Goal: Navigation & Orientation: Find specific page/section

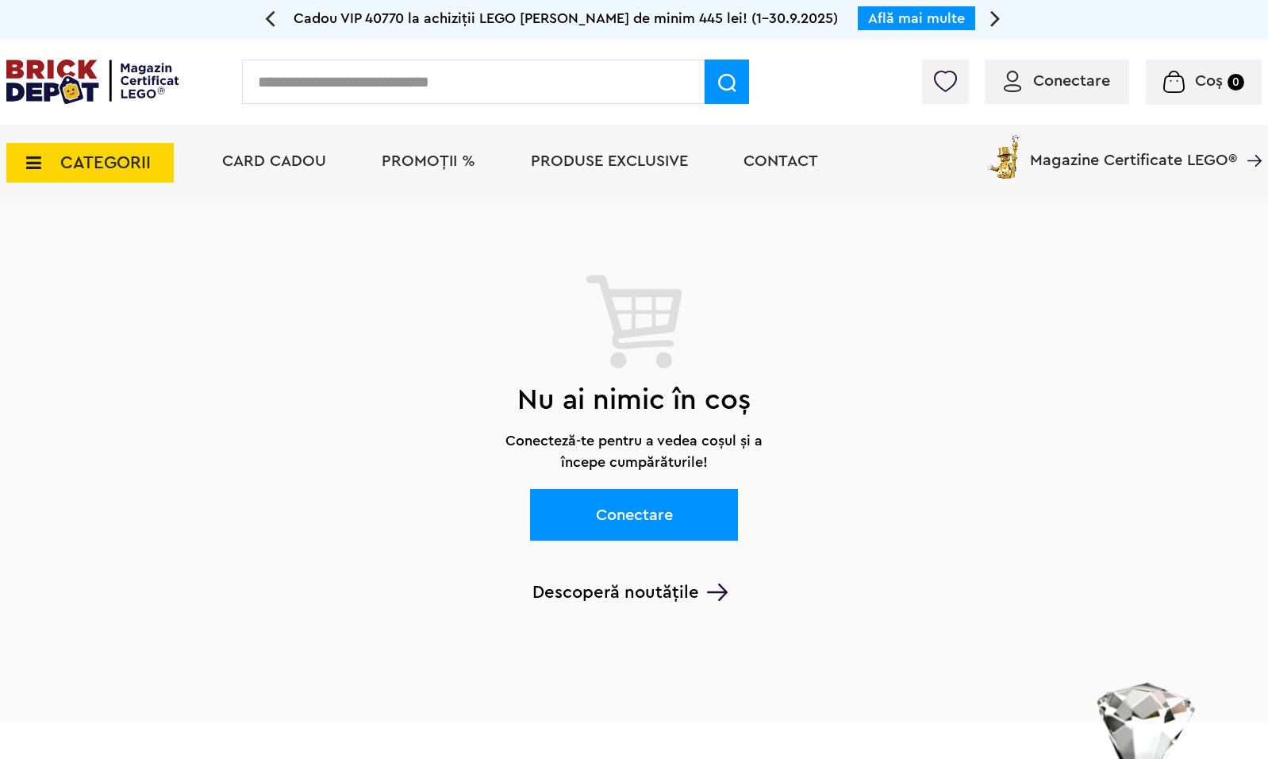
click at [90, 175] on span "CATEGORII" at bounding box center [89, 163] width 167 height 40
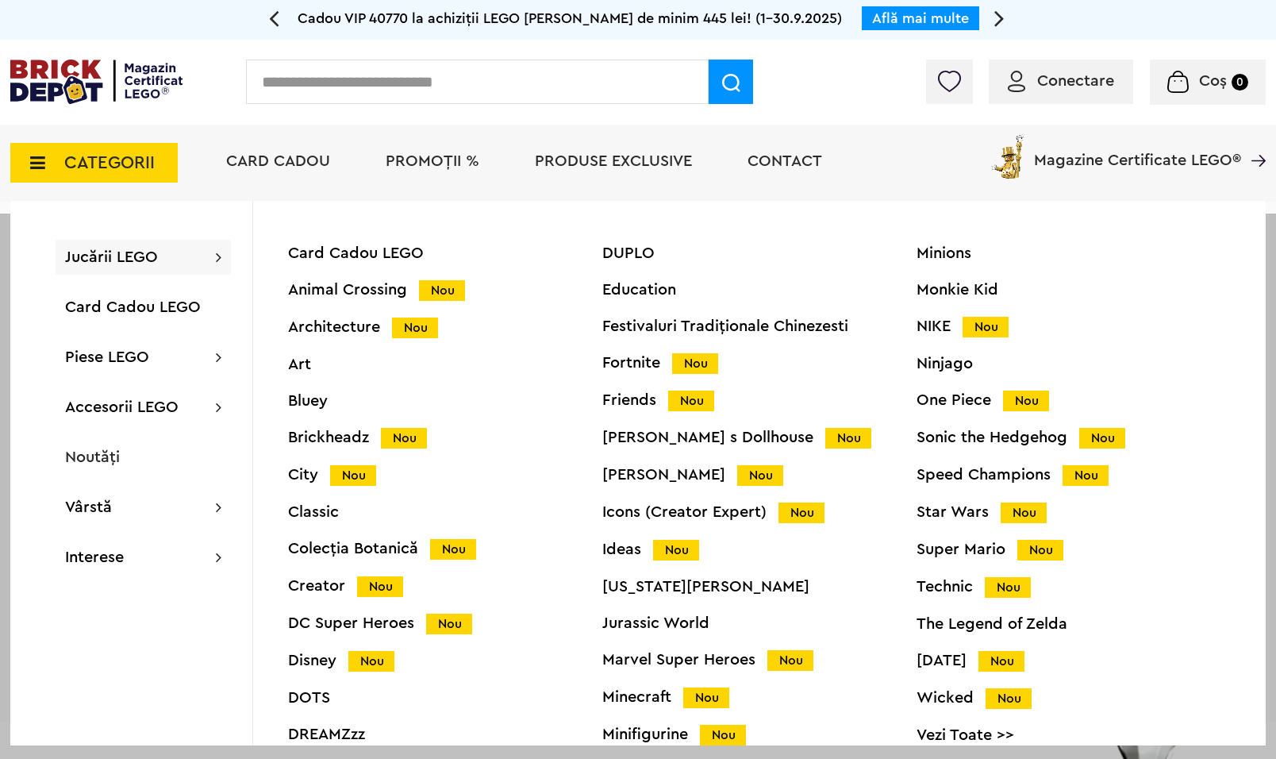
click at [159, 259] on div "Jucării LEGO Card Cadou LEGO Animal Crossing Nou Architecture Nou Art Bluey Bri…" at bounding box center [143, 257] width 175 height 35
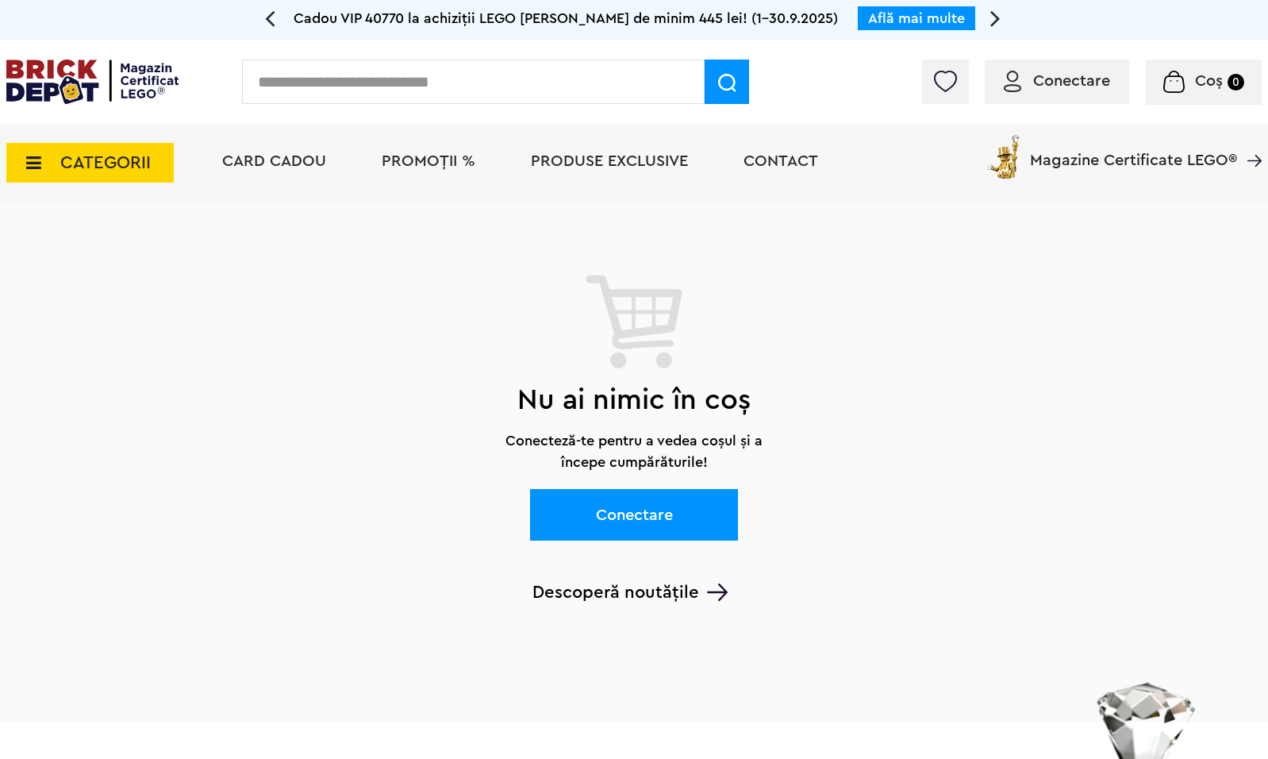
drag, startPoint x: 163, startPoint y: 144, endPoint x: 158, endPoint y: 161, distance: 18.1
click at [159, 148] on span "CATEGORII" at bounding box center [89, 163] width 167 height 40
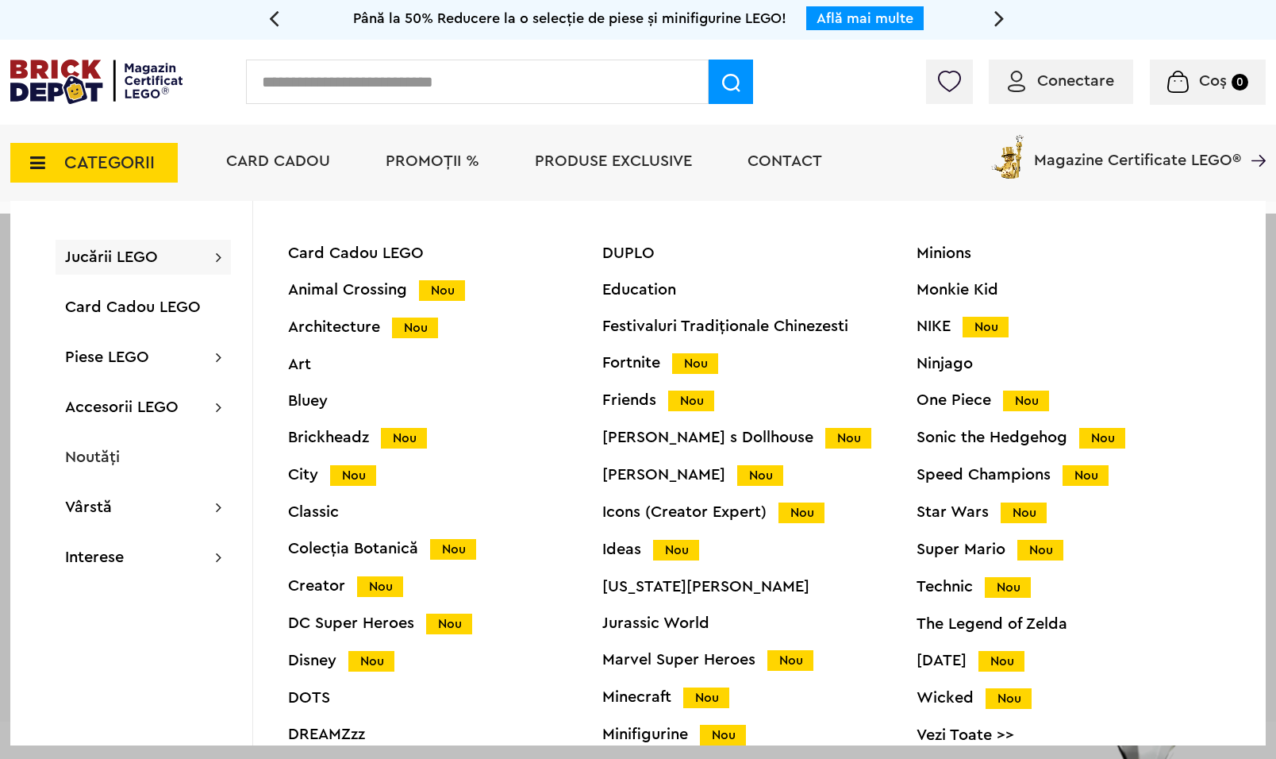
click at [602, 356] on div "Fortnite Nou" at bounding box center [759, 363] width 314 height 17
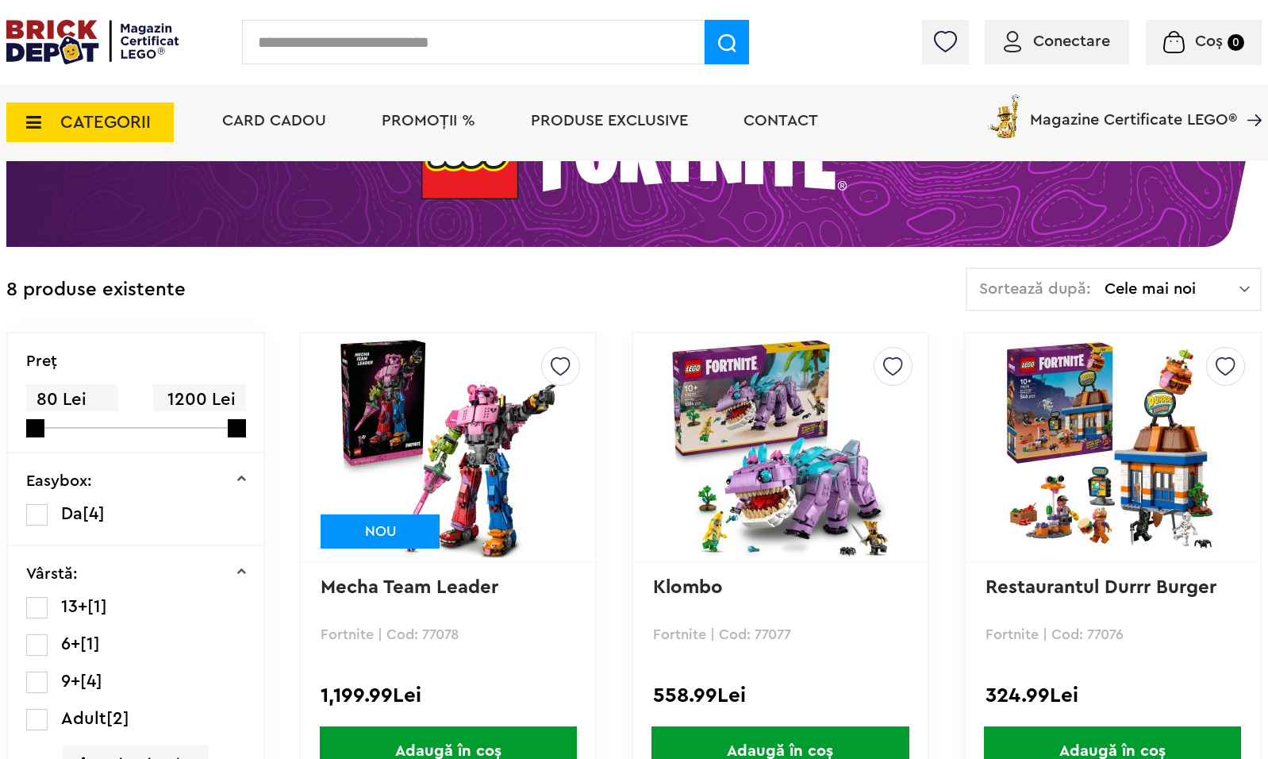
scroll to position [159, 0]
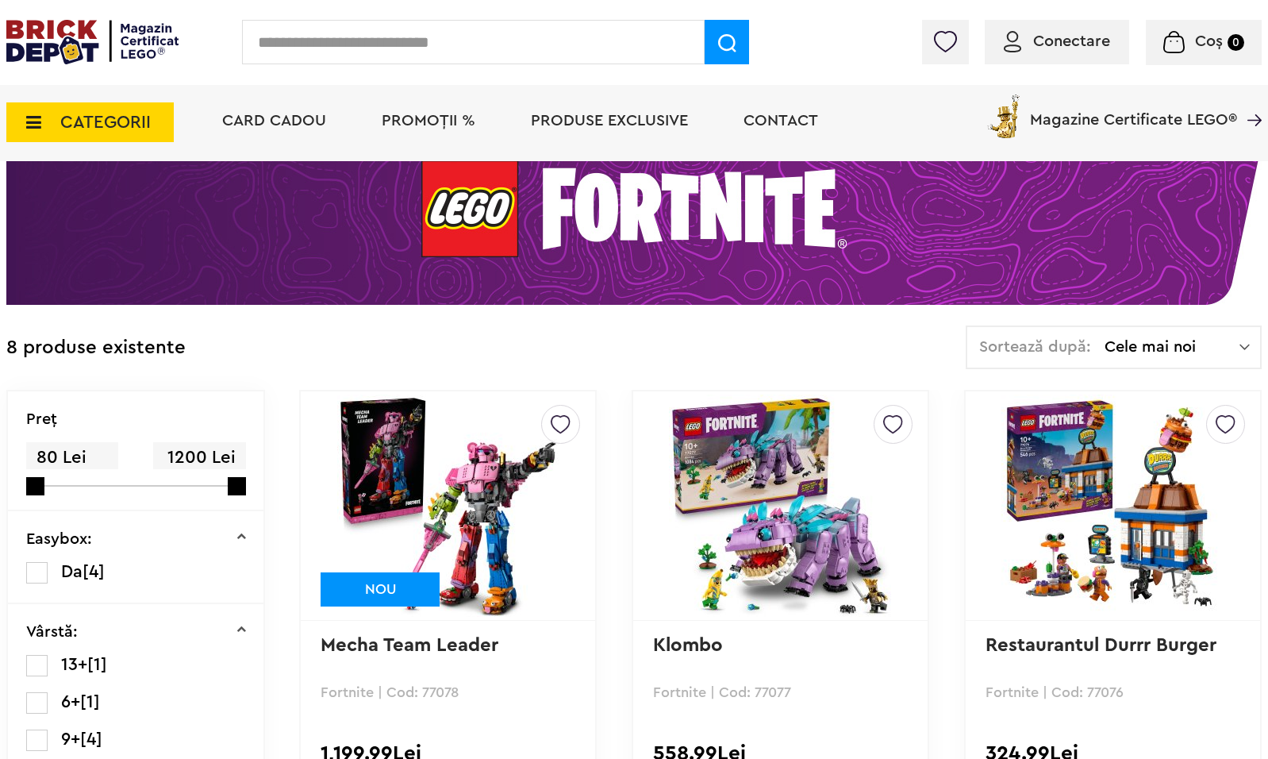
click at [134, 117] on span "CATEGORII" at bounding box center [105, 121] width 90 height 17
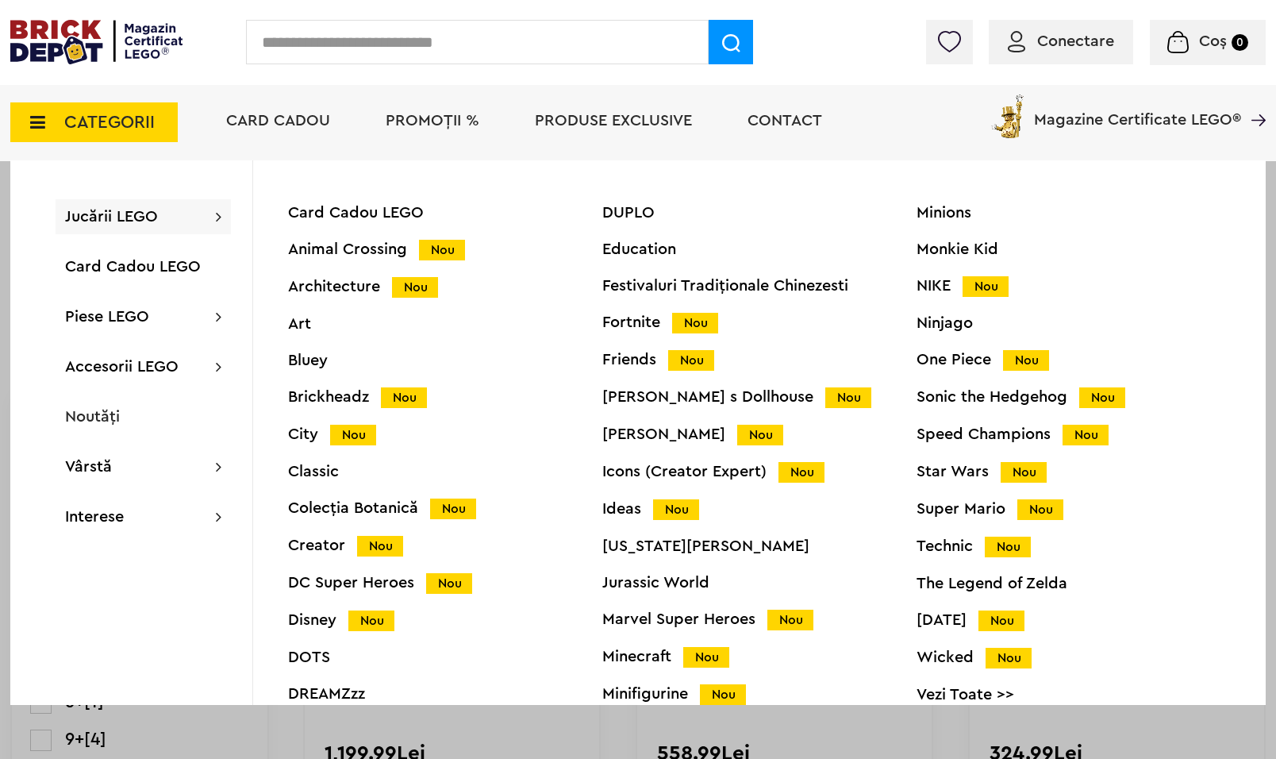
click at [146, 218] on span "Jucării LEGO" at bounding box center [111, 217] width 93 height 16
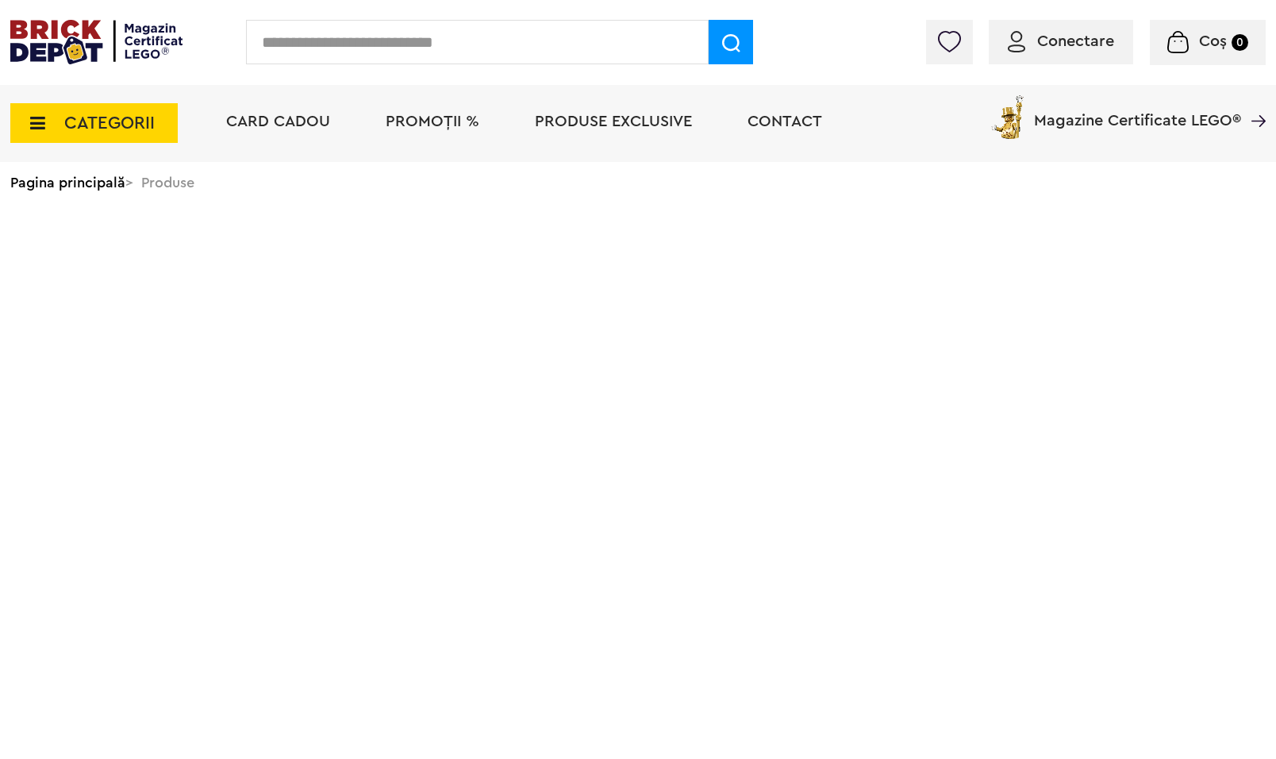
click at [163, 126] on span "CATEGORII" at bounding box center [93, 123] width 167 height 40
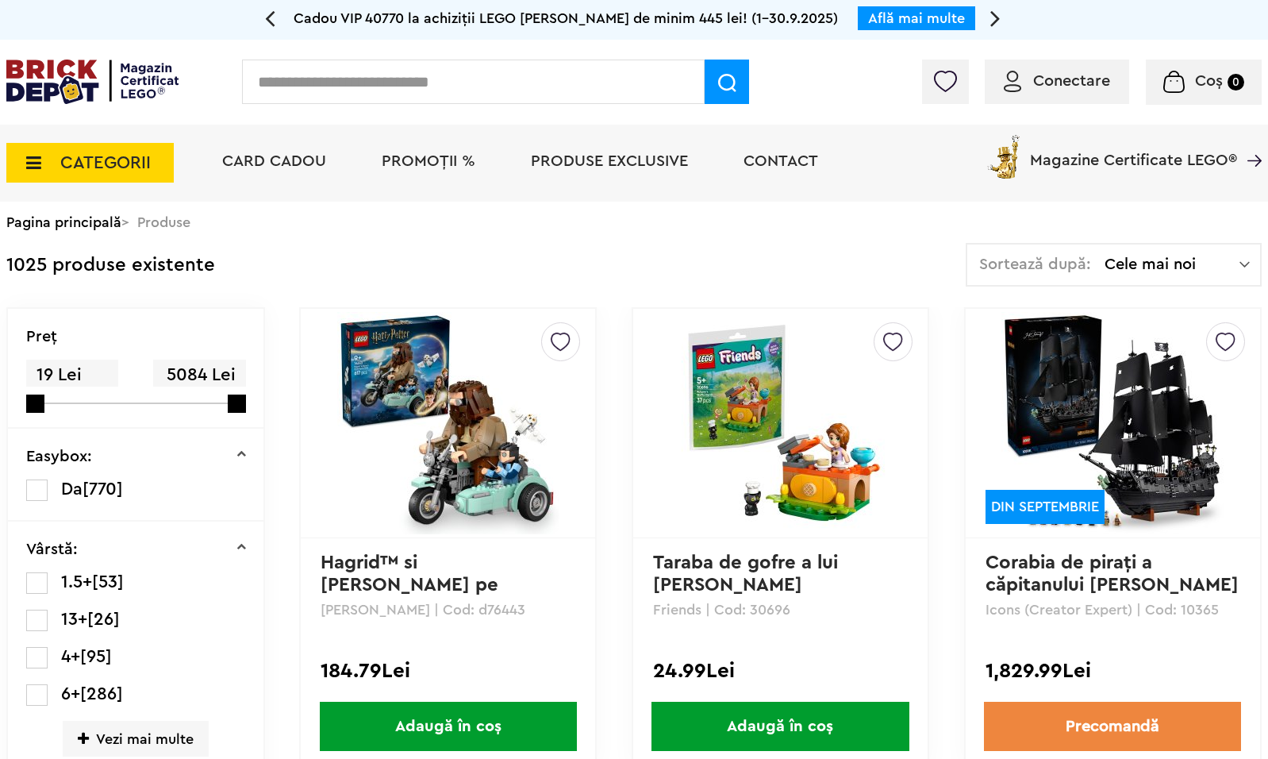
click at [83, 143] on div "CATEGORII Jucării LEGO Card Cadou LEGO Animal Crossing Nou Architecture Nou Art…" at bounding box center [89, 154] width 167 height 58
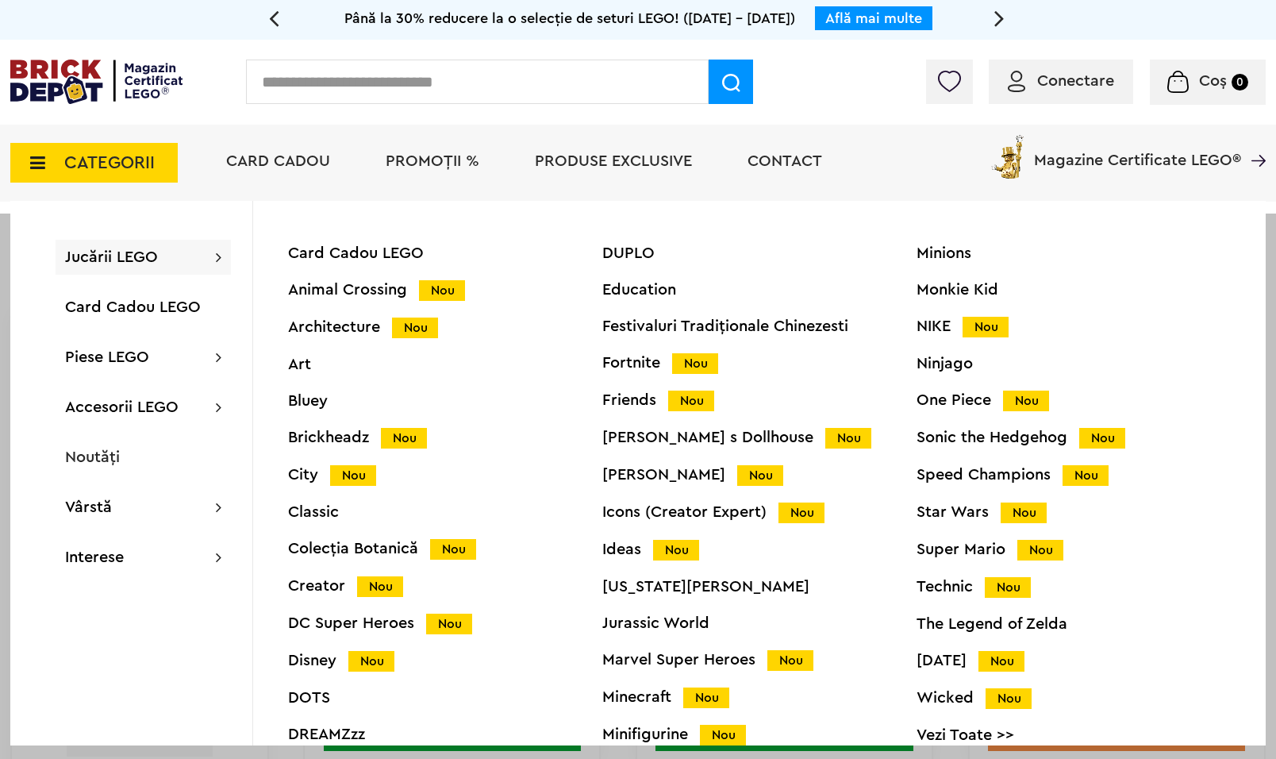
drag, startPoint x: 617, startPoint y: 389, endPoint x: 623, endPoint y: 408, distance: 19.8
drag, startPoint x: 623, startPoint y: 408, endPoint x: 636, endPoint y: 393, distance: 19.7
click at [636, 393] on div "Friends Nou" at bounding box center [759, 400] width 314 height 17
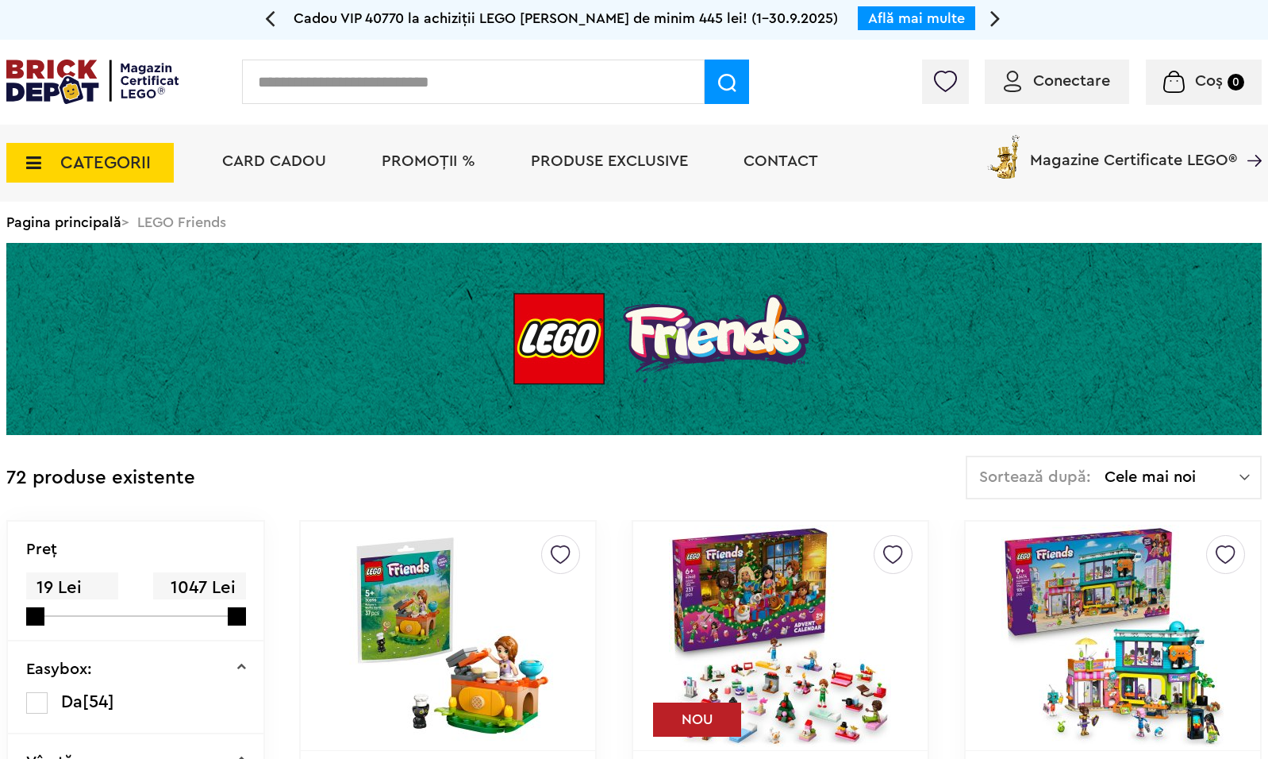
click at [60, 154] on span "CATEGORII" at bounding box center [105, 162] width 90 height 17
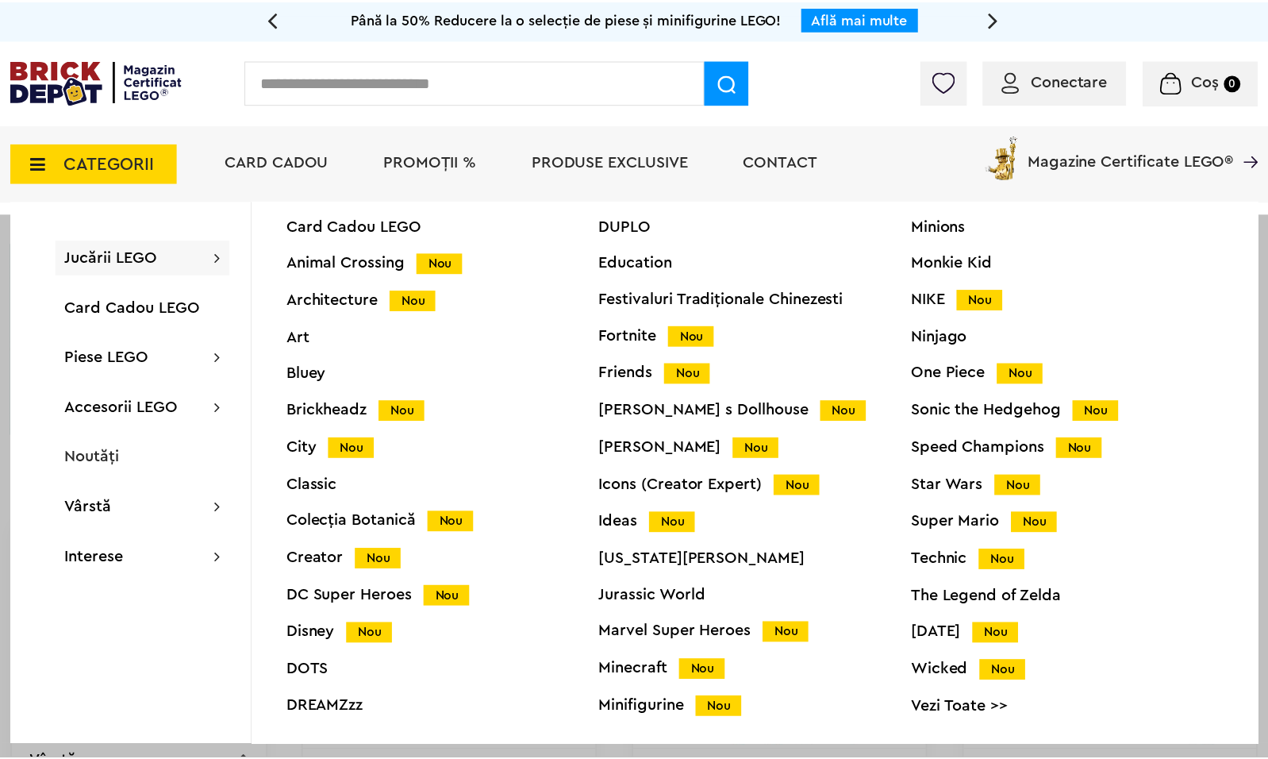
scroll to position [63, 0]
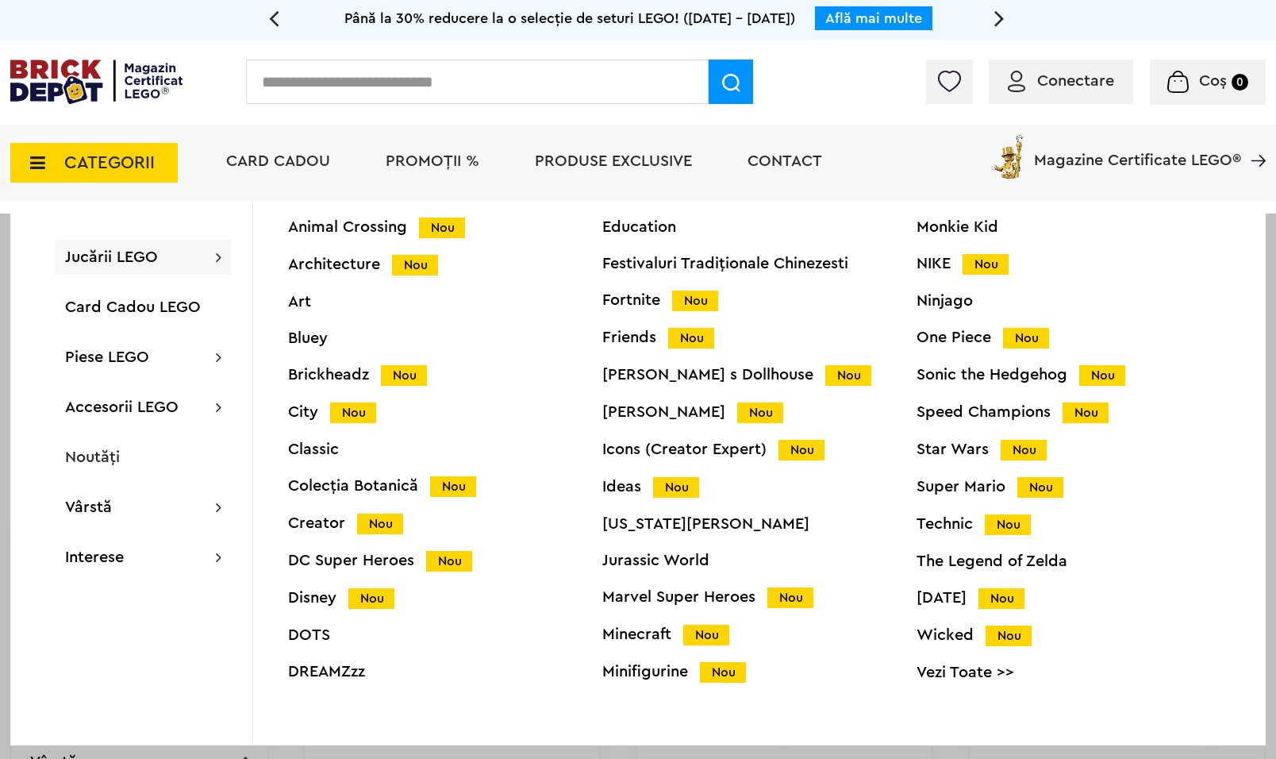
click at [924, 678] on link "Vezi Toate >>" at bounding box center [1074, 672] width 314 height 16
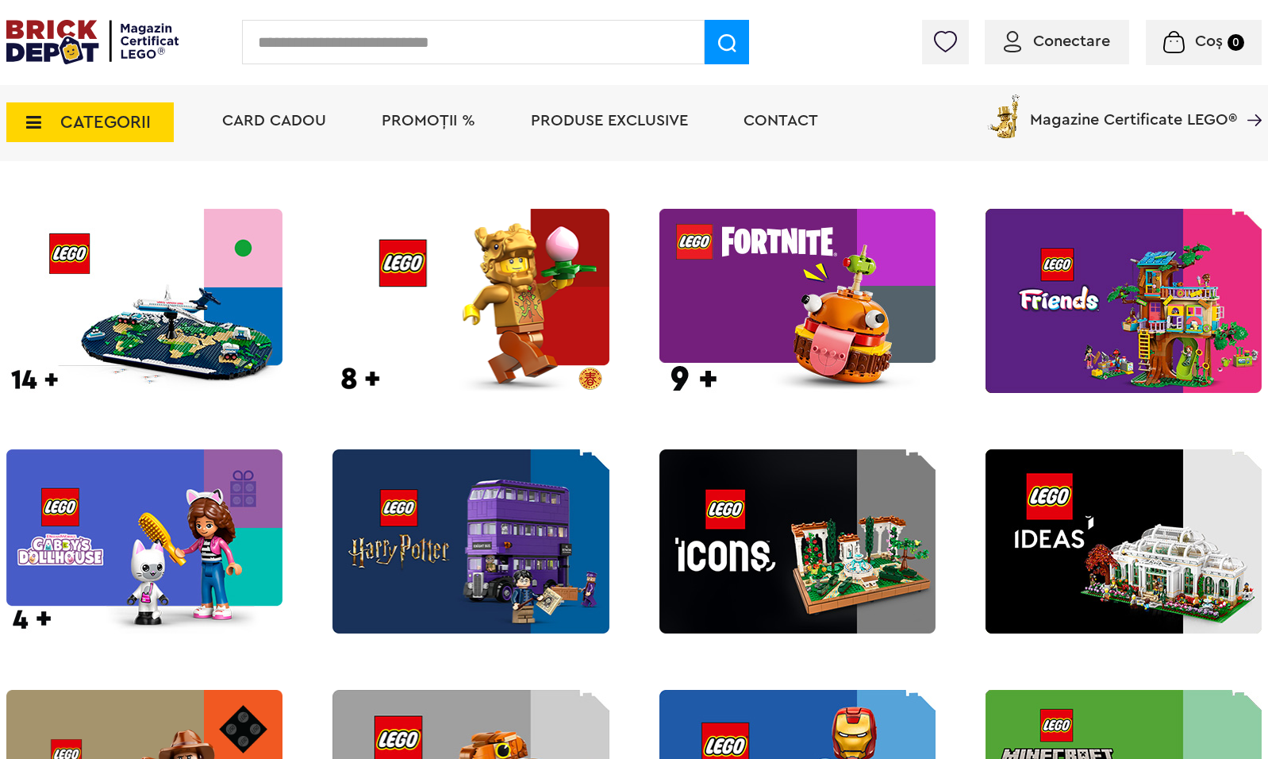
scroll to position [1389, 0]
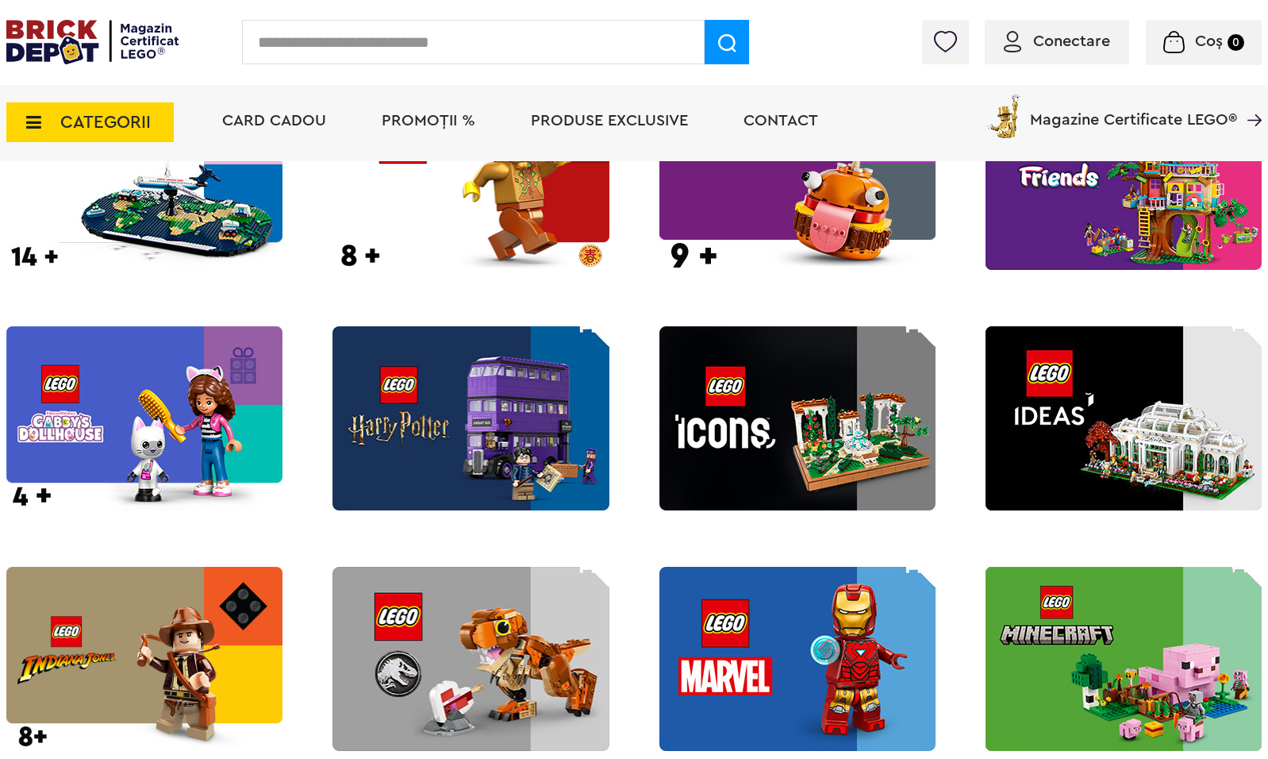
click at [755, 426] on img at bounding box center [797, 418] width 276 height 184
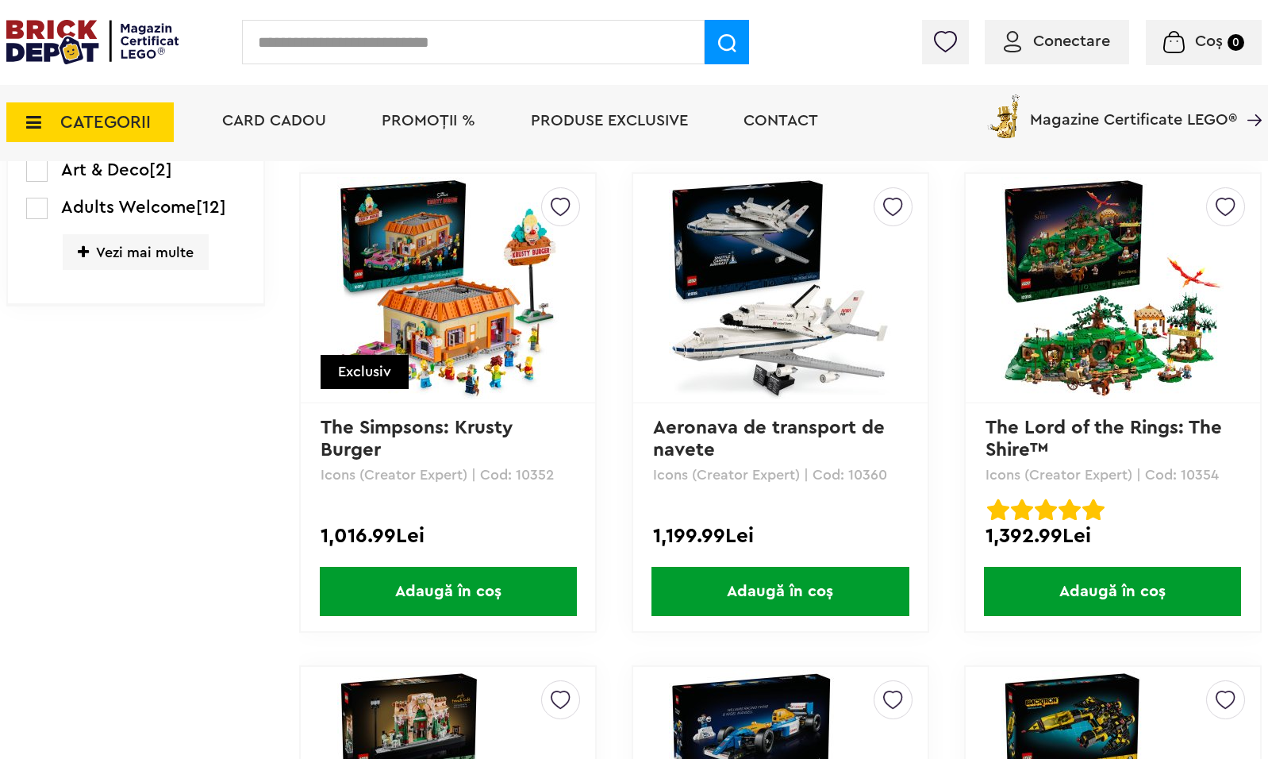
scroll to position [1349, 0]
